Goal: Task Accomplishment & Management: Check status

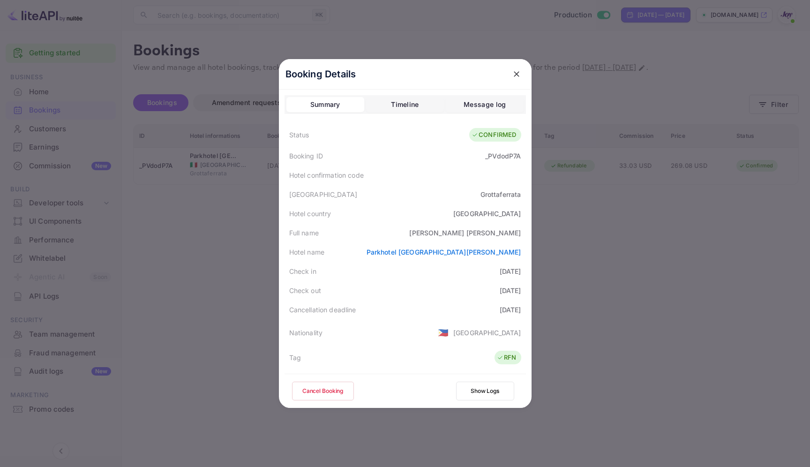
scroll to position [145, 0]
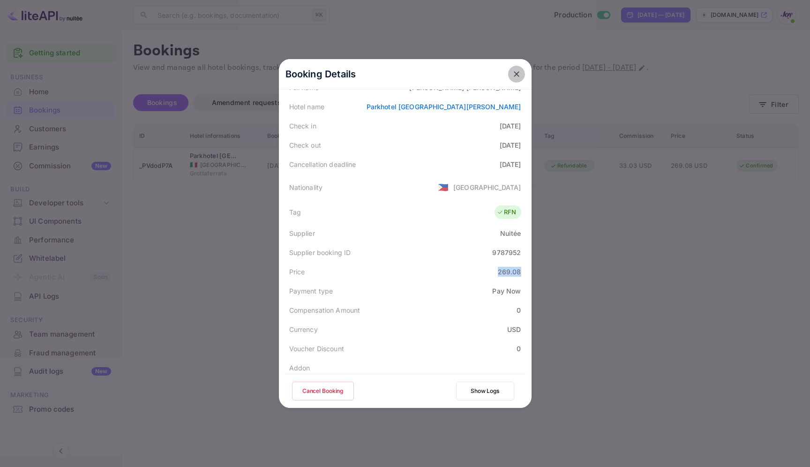
click at [516, 74] on icon "close" at bounding box center [516, 73] width 9 height 9
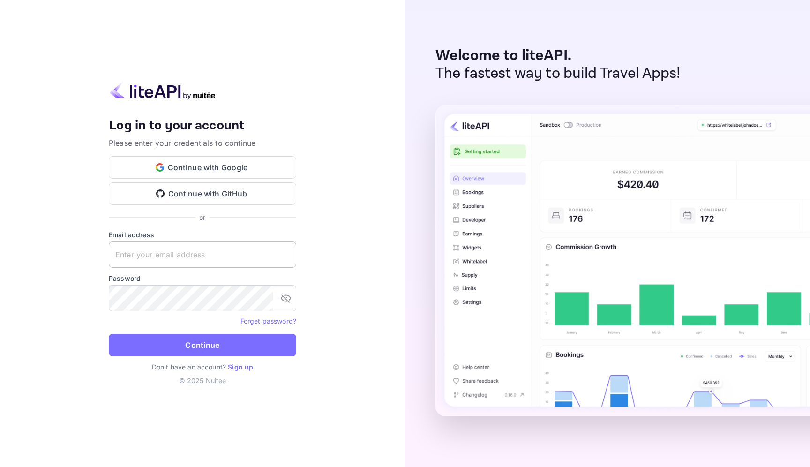
click at [146, 251] on input "text" at bounding box center [203, 254] width 188 height 26
type input "[EMAIL_ADDRESS][DOMAIN_NAME]"
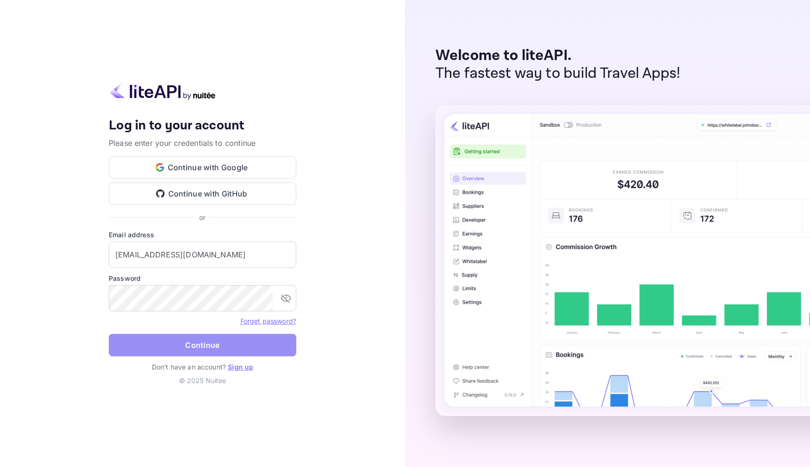
click at [245, 350] on button "Continue" at bounding box center [203, 345] width 188 height 23
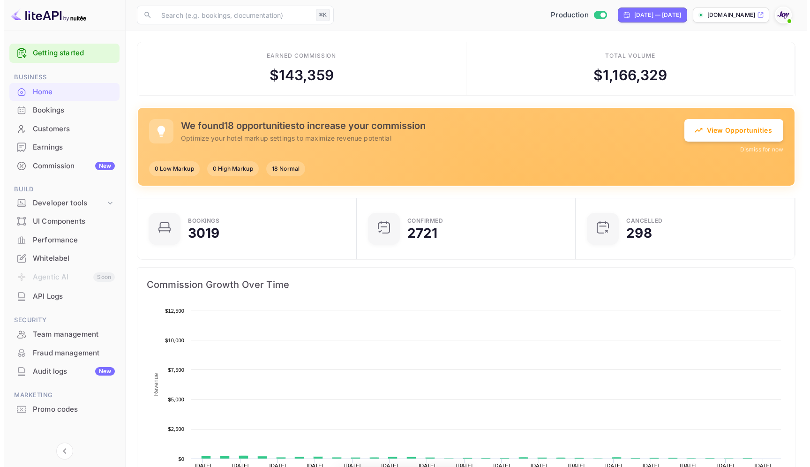
scroll to position [145, 207]
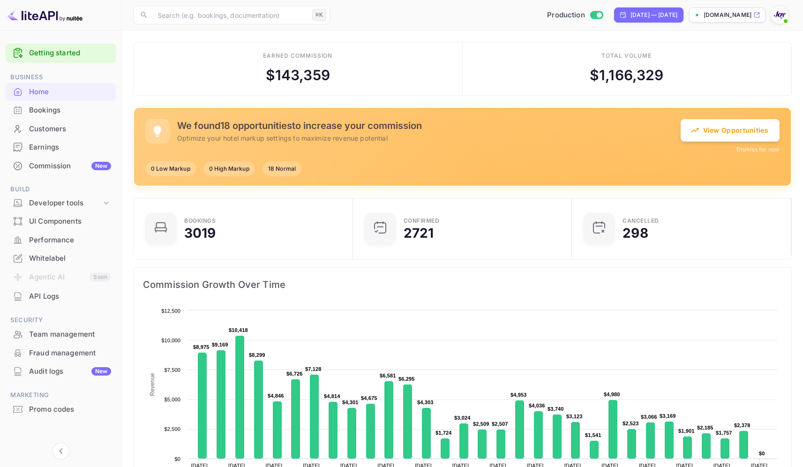
click at [47, 114] on div "Bookings" at bounding box center [70, 110] width 82 height 11
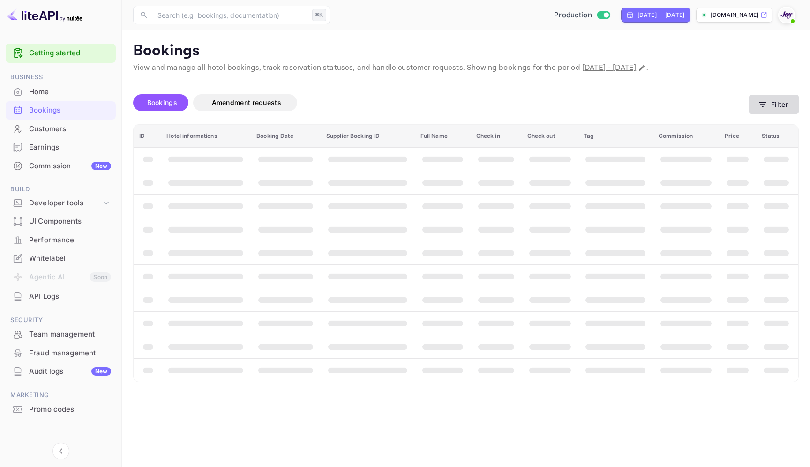
click at [781, 106] on button "Filter" at bounding box center [774, 104] width 50 height 19
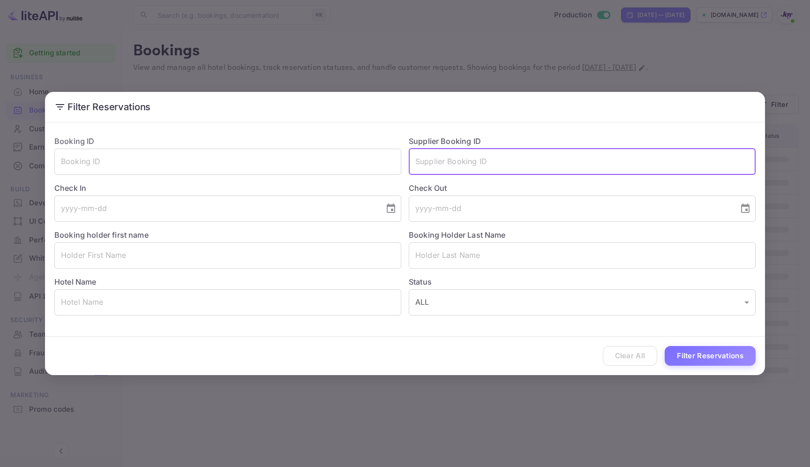
click at [466, 168] on input "text" at bounding box center [582, 162] width 347 height 26
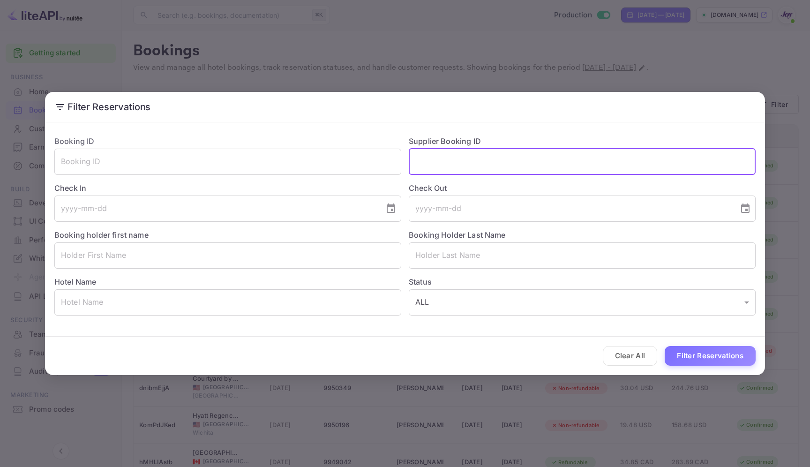
paste input "b@EFDKrVFJ8FX@2"
type input "b@EFDKrVFJ8FX@2"
paste input "8324938"
type input "8324938"
click at [665, 346] on button "Filter Reservations" at bounding box center [710, 356] width 91 height 20
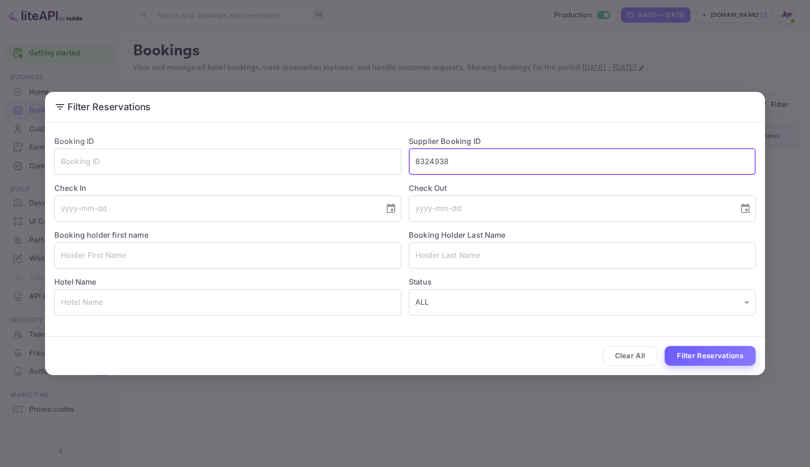
click at [717, 354] on button "Filter Reservations" at bounding box center [710, 356] width 91 height 20
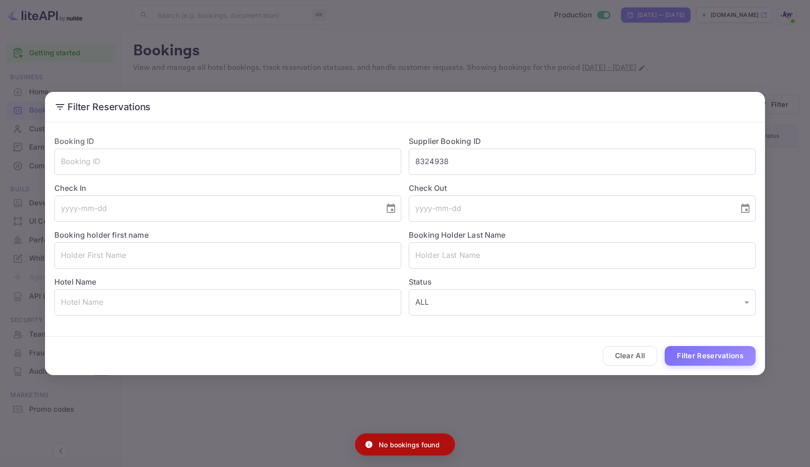
click at [348, 39] on div "Filter Reservations Booking ID ​ Supplier Booking ID 8324938 ​ Check In ​ Check…" at bounding box center [405, 233] width 810 height 467
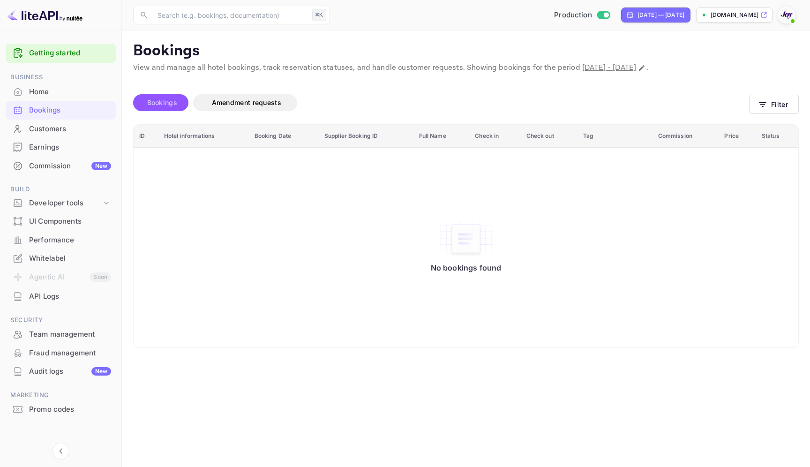
click at [171, 100] on span "Bookings" at bounding box center [162, 102] width 30 height 8
click at [766, 101] on icon "button" at bounding box center [762, 104] width 9 height 9
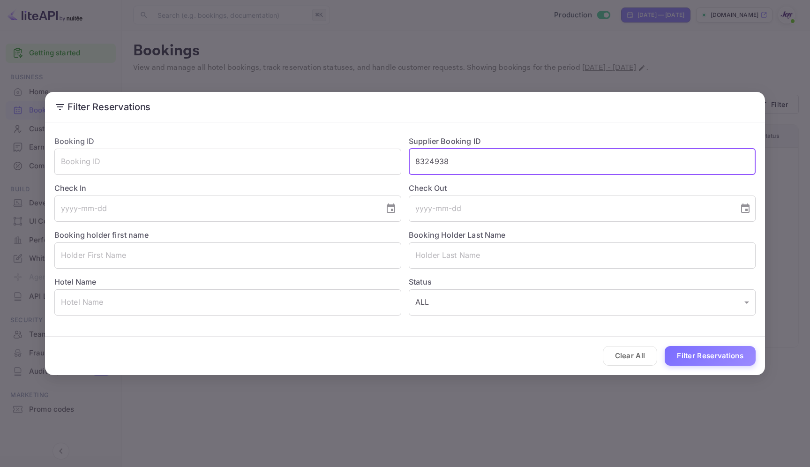
click at [453, 162] on input "8324938" at bounding box center [582, 162] width 347 height 26
drag, startPoint x: 451, startPoint y: 162, endPoint x: 408, endPoint y: 161, distance: 42.2
click at [408, 161] on div "Supplier Booking ID 8324938 ​" at bounding box center [578, 151] width 354 height 47
click at [540, 55] on div "Filter Reservations Booking ID ​ Supplier Booking ID 8324938 ​ Check In ​ Check…" at bounding box center [405, 233] width 810 height 467
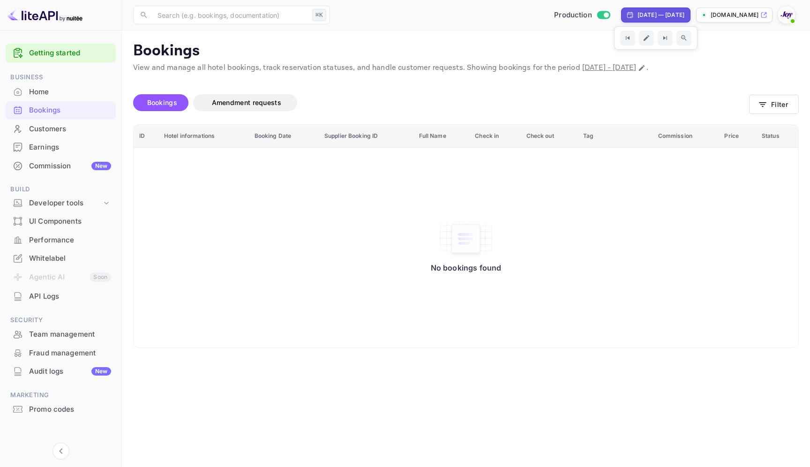
click at [654, 17] on div "[DATE] — [DATE]" at bounding box center [661, 15] width 47 height 8
select select "8"
select select "2025"
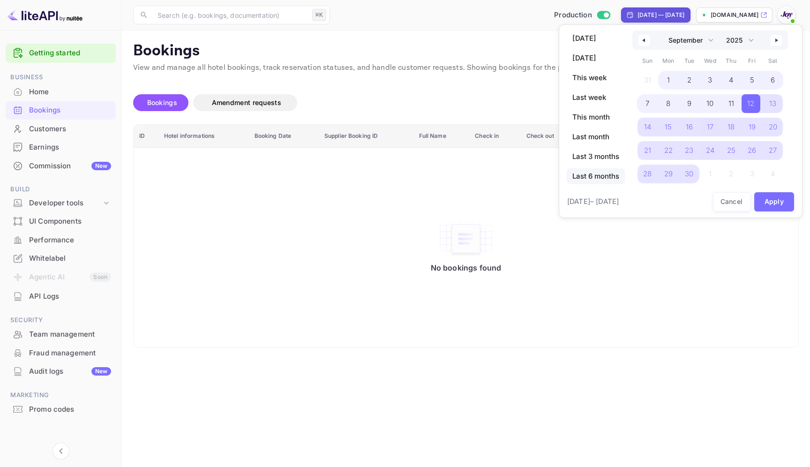
click at [587, 177] on span "Last 6 months" at bounding box center [596, 176] width 58 height 16
select select "3"
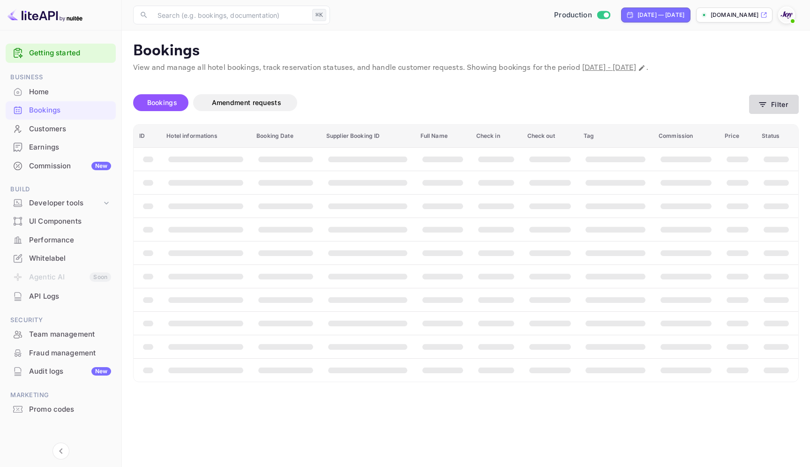
click at [775, 102] on button "Filter" at bounding box center [774, 104] width 50 height 19
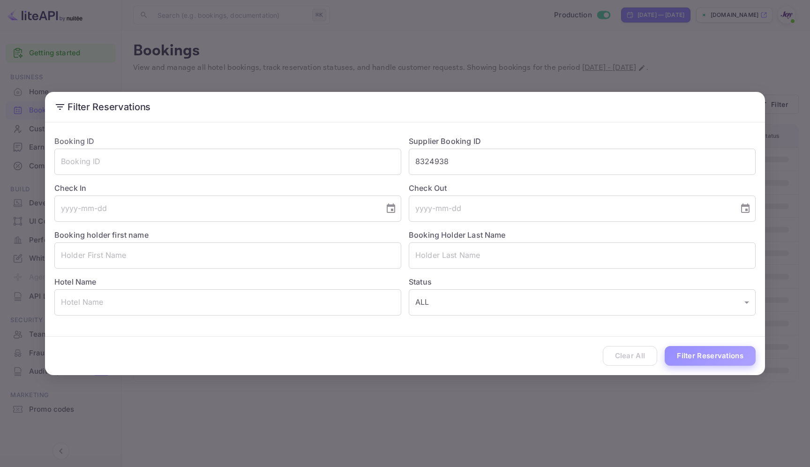
click at [700, 353] on button "Filter Reservations" at bounding box center [710, 356] width 91 height 20
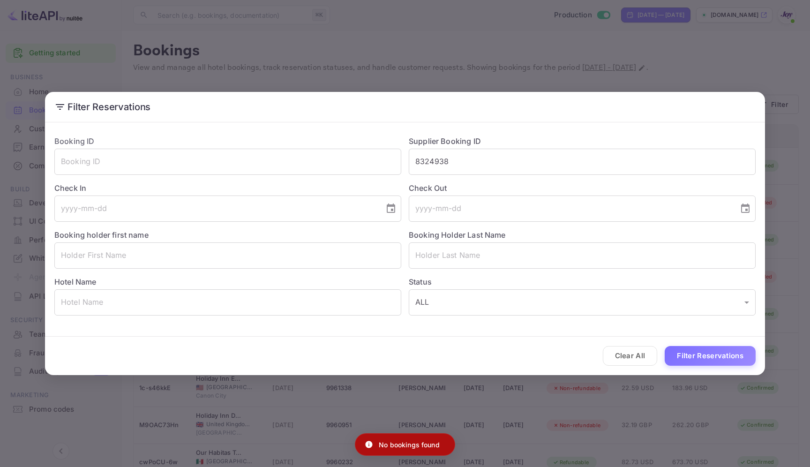
click at [441, 41] on div "Filter Reservations Booking ID ​ Supplier Booking ID 8324938 ​ Check In ​ Check…" at bounding box center [405, 233] width 810 height 467
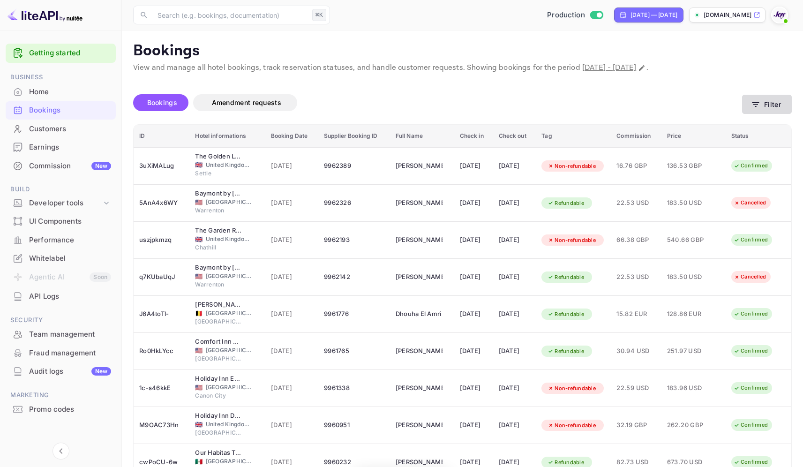
click at [766, 105] on button "Filter" at bounding box center [767, 104] width 50 height 19
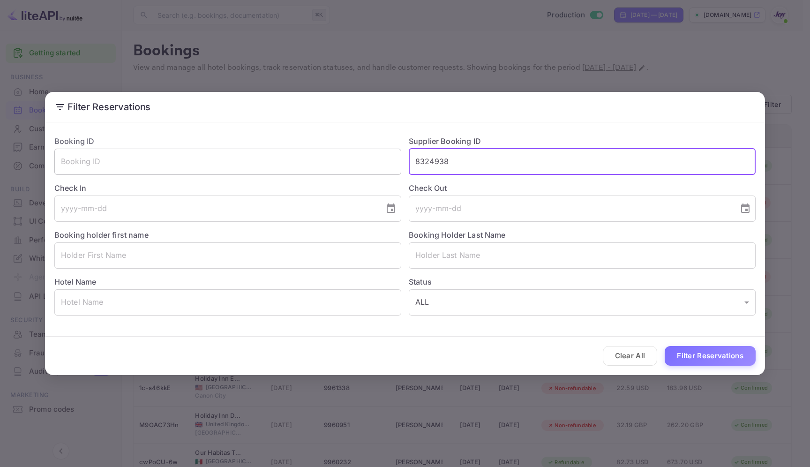
drag, startPoint x: 457, startPoint y: 162, endPoint x: 400, endPoint y: 161, distance: 57.2
click at [400, 161] on div "Booking ID ​ Supplier Booking ID 8324938 ​ Check In ​ Check Out ​ Booking holde…" at bounding box center [401, 222] width 709 height 188
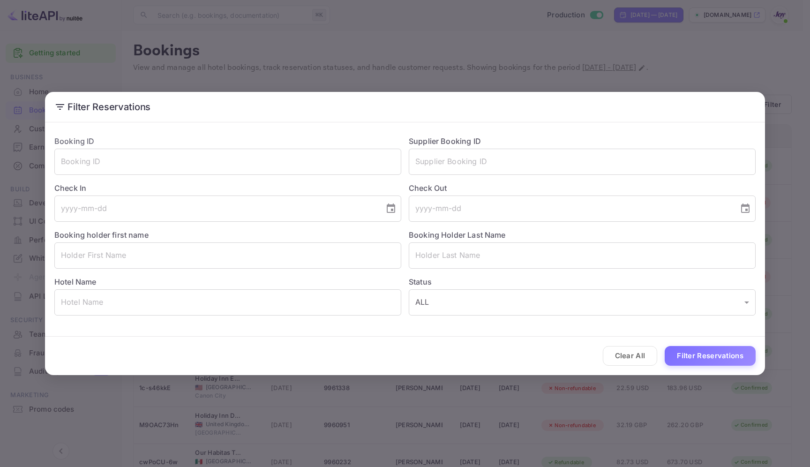
click at [603, 33] on div "Filter Reservations Booking ID ​ Supplier Booking ID ​ Check In ​ Check Out ​ B…" at bounding box center [405, 233] width 810 height 467
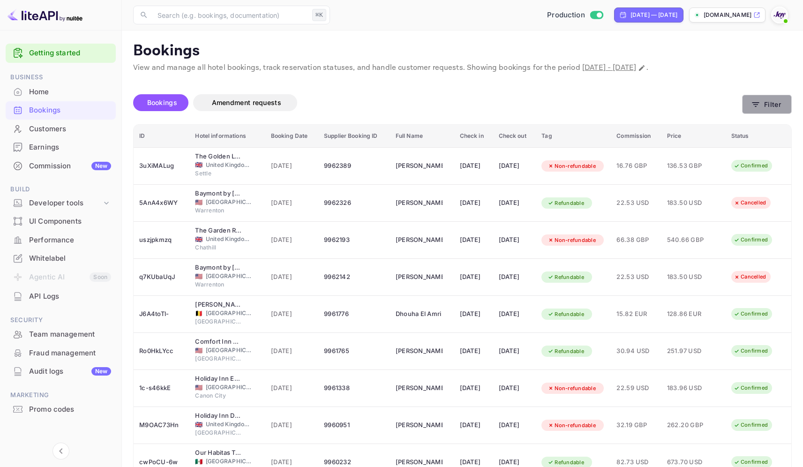
click at [756, 110] on button "Filter" at bounding box center [767, 104] width 50 height 19
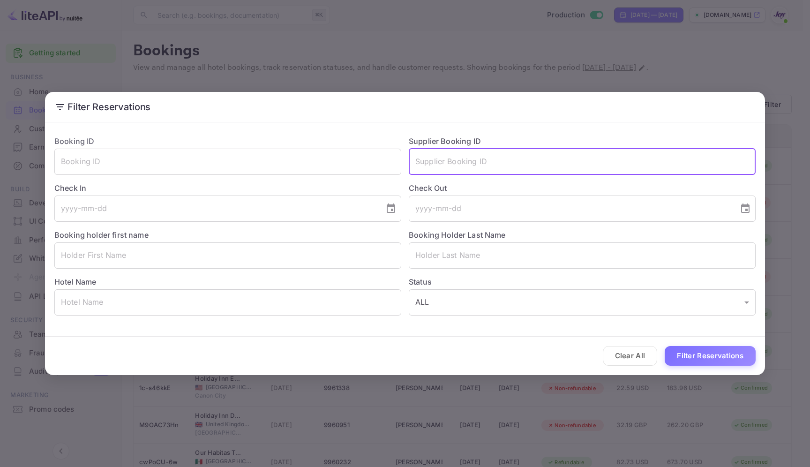
click at [495, 167] on input "text" at bounding box center [582, 162] width 347 height 26
paste input "8324938"
type input "8324938"
click at [720, 354] on button "Filter Reservations" at bounding box center [710, 356] width 91 height 20
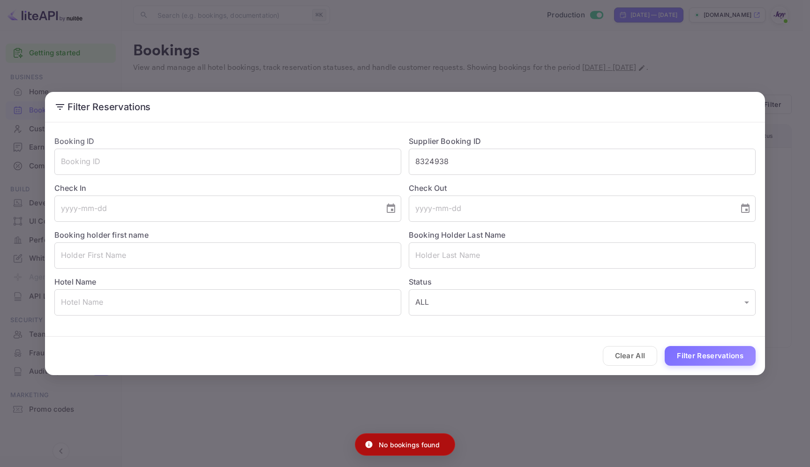
click at [462, 23] on div "Filter Reservations Booking ID ​ Supplier Booking ID 8324938 ​ Check In ​ Check…" at bounding box center [405, 233] width 810 height 467
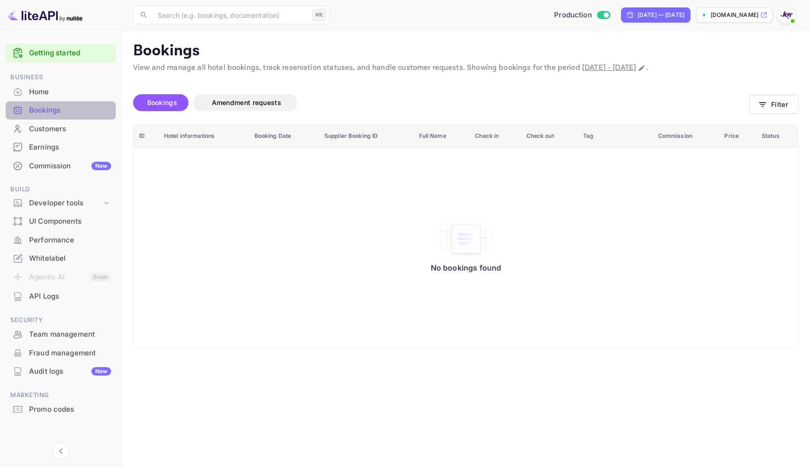
click at [32, 108] on div "Bookings" at bounding box center [70, 110] width 82 height 11
click at [781, 109] on button "Filter" at bounding box center [774, 104] width 50 height 19
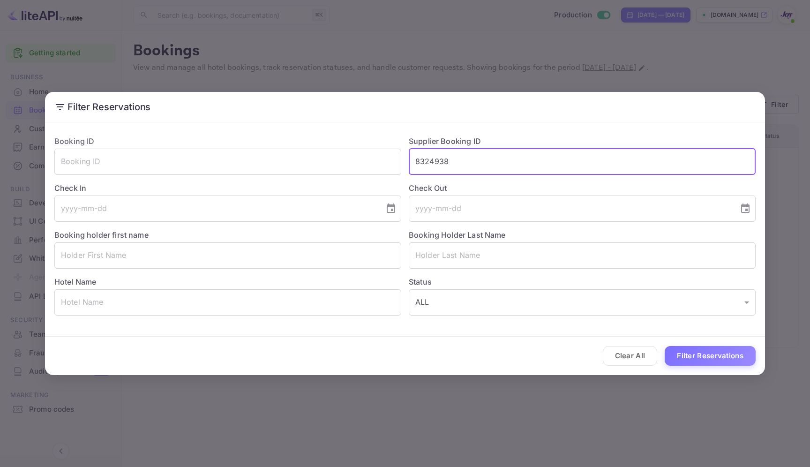
drag, startPoint x: 482, startPoint y: 163, endPoint x: 373, endPoint y: 146, distance: 109.6
click at [374, 146] on div "Booking ID ​ Supplier Booking ID 8324938 ​ Check In ​ Check Out ​ Booking holde…" at bounding box center [401, 222] width 709 height 188
click at [570, 251] on input "text" at bounding box center [582, 255] width 347 height 26
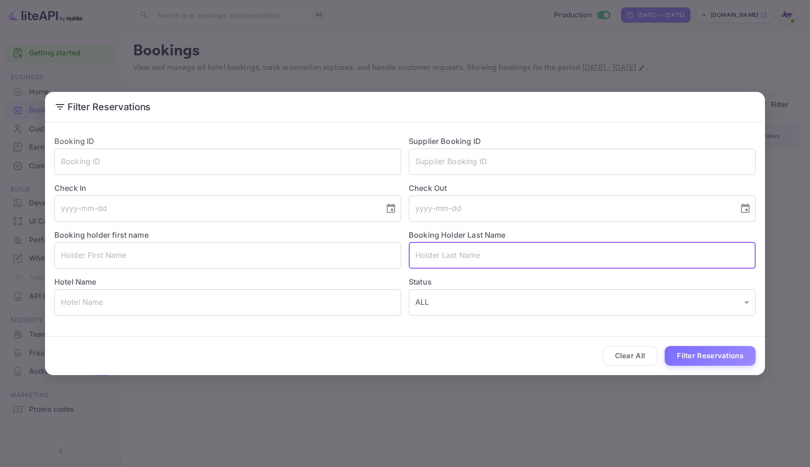
paste input "[PERSON_NAME]"
type input "[PERSON_NAME]"
click at [719, 353] on button "Filter Reservations" at bounding box center [710, 356] width 91 height 20
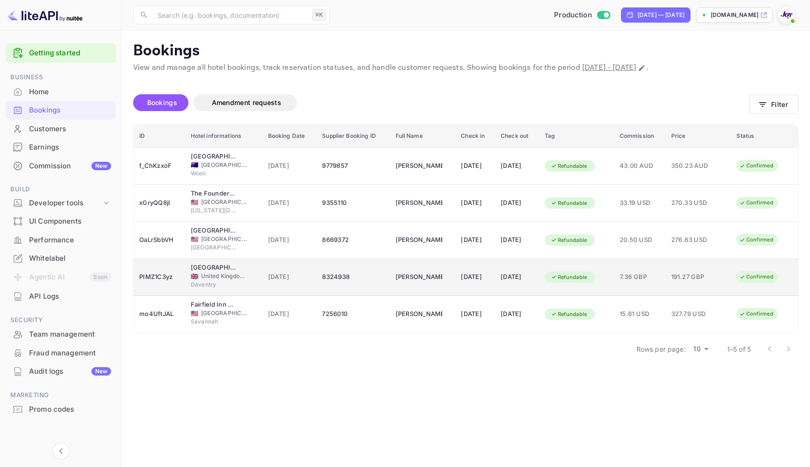
click at [158, 272] on div "PIMZ1C3yz" at bounding box center [159, 277] width 40 height 15
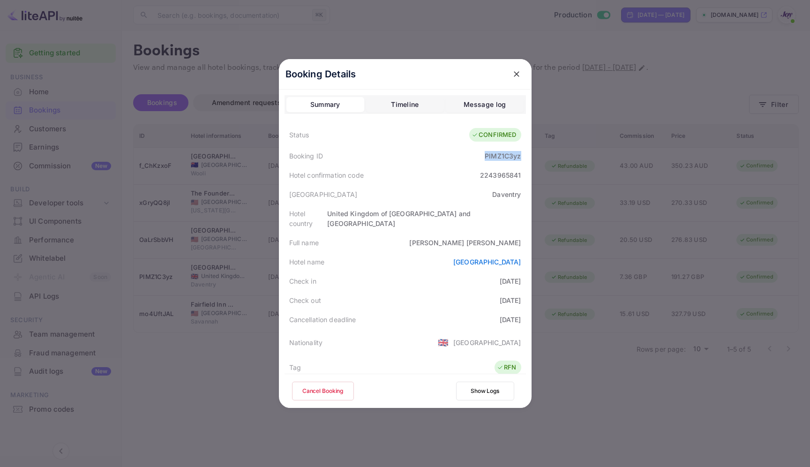
drag, startPoint x: 480, startPoint y: 155, endPoint x: 528, endPoint y: 157, distance: 48.3
click at [528, 157] on div "Booking Details Summary Timeline Message log Status CONFIRMED Booking ID PIMZ1C…" at bounding box center [405, 233] width 253 height 349
copy div "PIMZ1C3yz"
